Goal: Navigation & Orientation: Find specific page/section

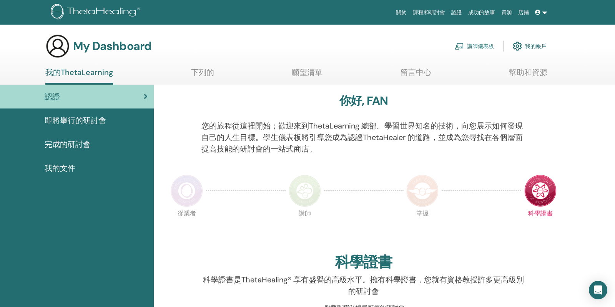
click at [80, 120] on font "即將舉行的研討會" at bounding box center [75, 120] width 61 height 10
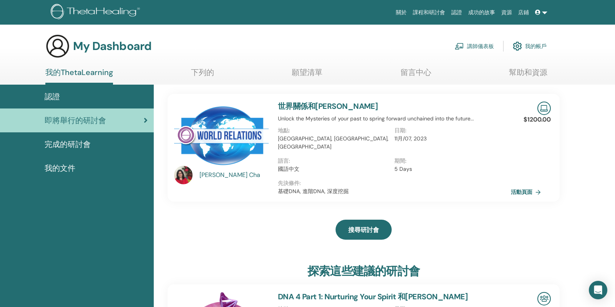
click at [202, 70] on font "下列的" at bounding box center [202, 72] width 23 height 10
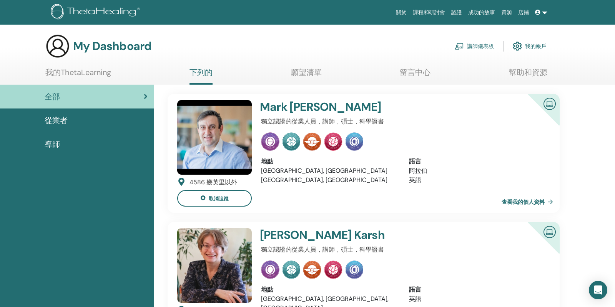
click at [75, 95] on div "全部" at bounding box center [76, 97] width 141 height 12
click at [311, 74] on font "願望清單" at bounding box center [306, 72] width 31 height 10
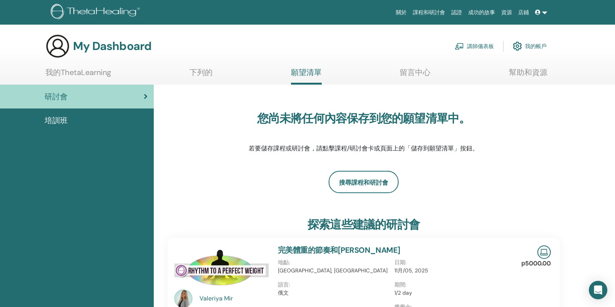
click at [411, 75] on font "留言中心" at bounding box center [415, 72] width 31 height 10
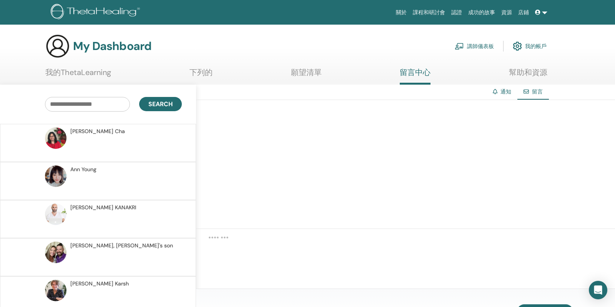
click at [528, 71] on font "幫助和資源" at bounding box center [528, 72] width 38 height 10
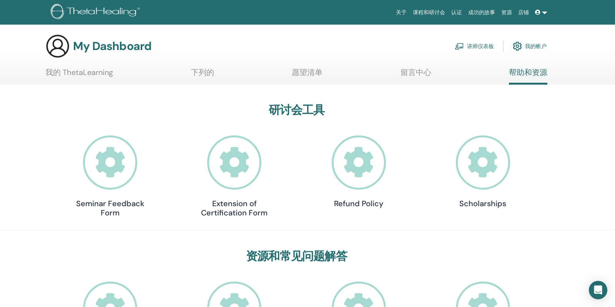
click at [199, 70] on link "下列的" at bounding box center [202, 75] width 23 height 15
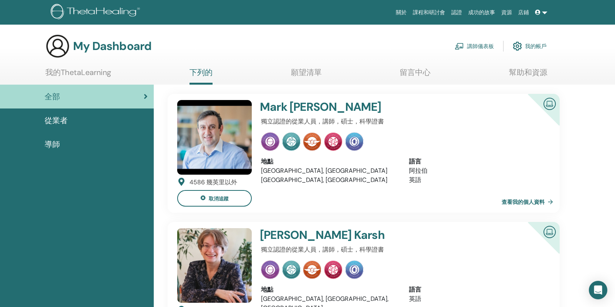
click at [72, 73] on font "我的ThetaLearning" at bounding box center [78, 72] width 66 height 10
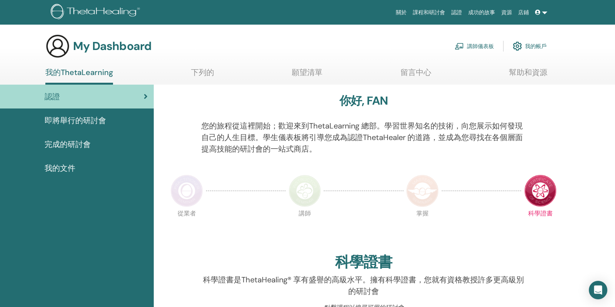
click at [77, 119] on font "即將舉行的研討會" at bounding box center [75, 120] width 61 height 10
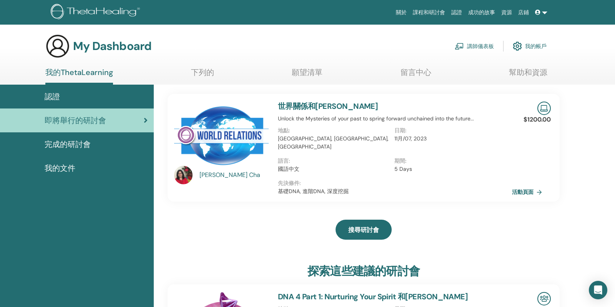
click at [528, 189] on font "活動頁面" at bounding box center [523, 192] width 22 height 7
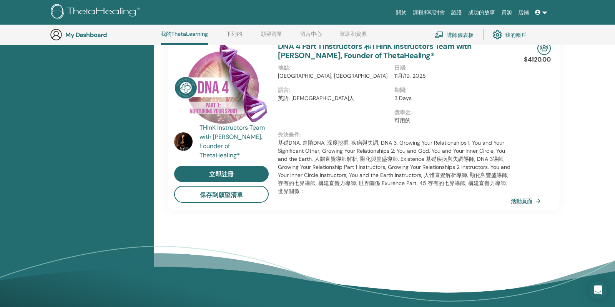
scroll to position [604, 0]
click at [531, 198] on font "活動頁面" at bounding box center [523, 201] width 22 height 7
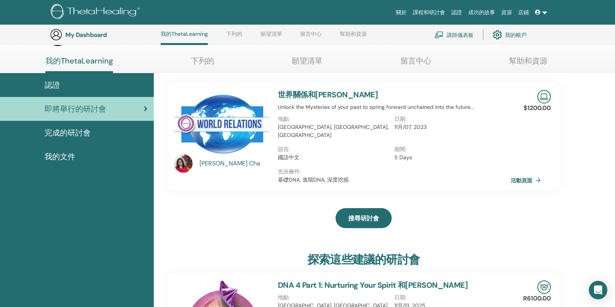
scroll to position [0, 0]
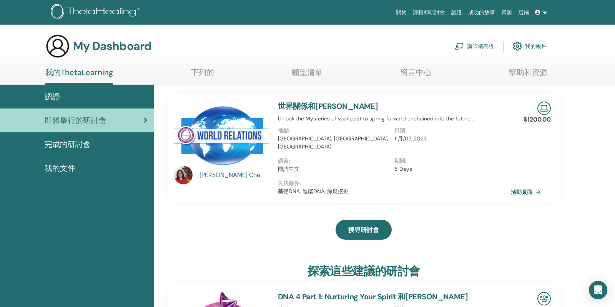
click at [51, 96] on font "認證" at bounding box center [52, 96] width 15 height 10
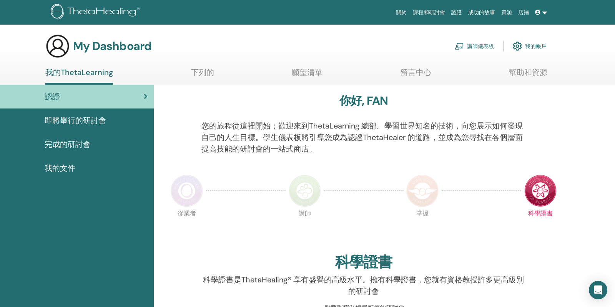
click at [96, 71] on font "我的ThetaLearning" at bounding box center [79, 72] width 68 height 10
click at [81, 121] on span "即将举行的研讨会" at bounding box center [75, 120] width 61 height 12
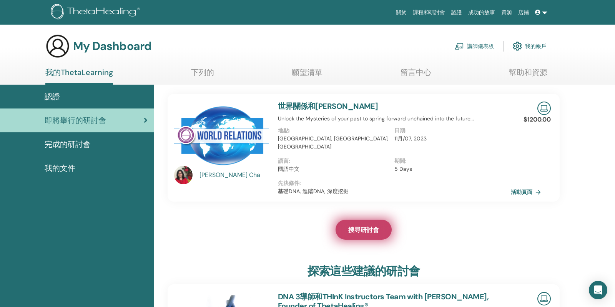
click at [365, 226] on font "搜尋研討會" at bounding box center [363, 230] width 31 height 8
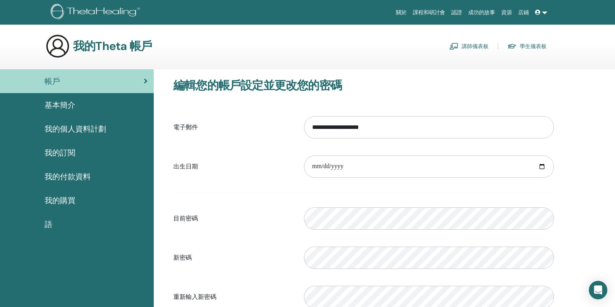
click at [48, 222] on font "語" at bounding box center [49, 224] width 8 height 10
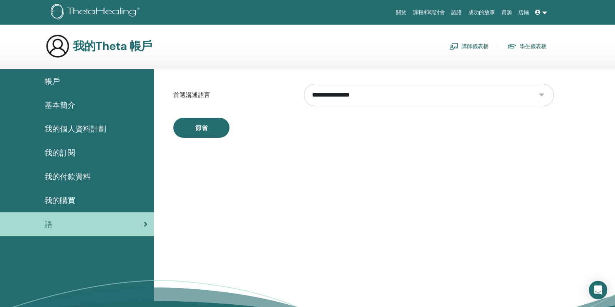
click at [374, 93] on select "**********" at bounding box center [429, 95] width 250 height 22
click at [304, 84] on select "**********" at bounding box center [429, 95] width 250 height 22
click at [65, 179] on font "我的付款資料" at bounding box center [68, 176] width 46 height 10
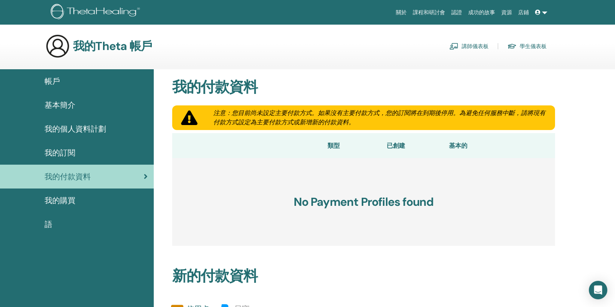
click at [51, 80] on font "帳戶" at bounding box center [52, 81] width 15 height 10
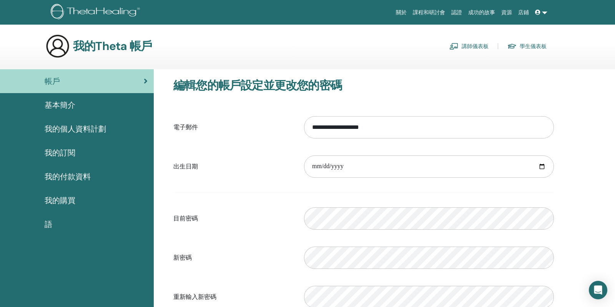
click at [422, 12] on font "課程和研討會" at bounding box center [429, 12] width 32 height 6
